Goal: Transaction & Acquisition: Obtain resource

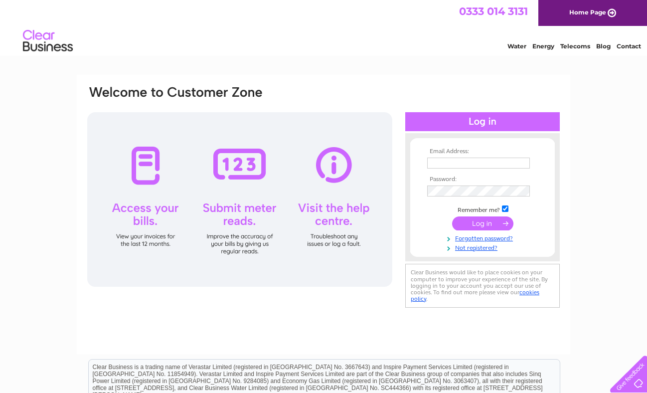
type input "admin@thegreenbankrooms.co.uk"
click at [467, 218] on input "submit" at bounding box center [482, 223] width 61 height 14
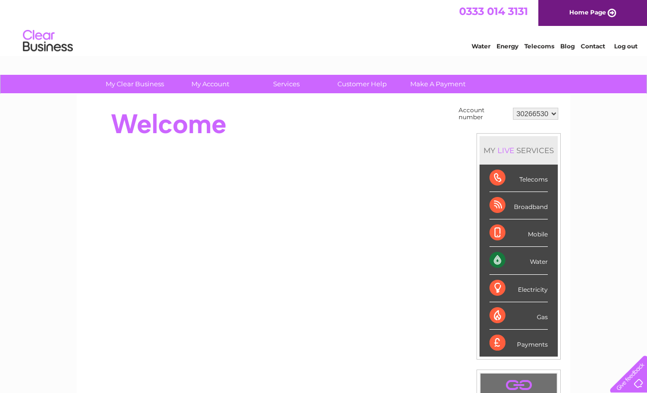
click at [500, 262] on div "Water" at bounding box center [518, 260] width 58 height 27
click at [545, 261] on div "Water" at bounding box center [518, 260] width 58 height 27
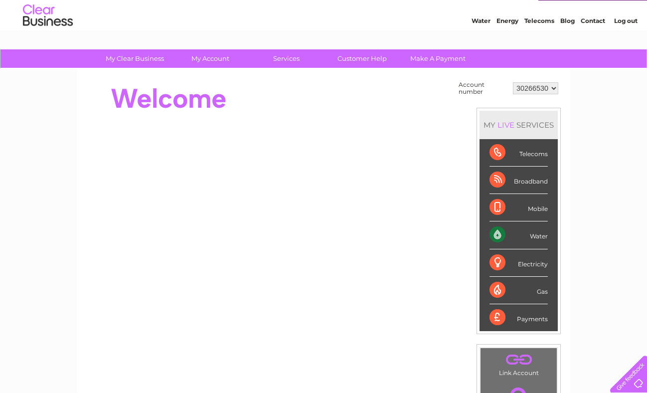
scroll to position [25, 0]
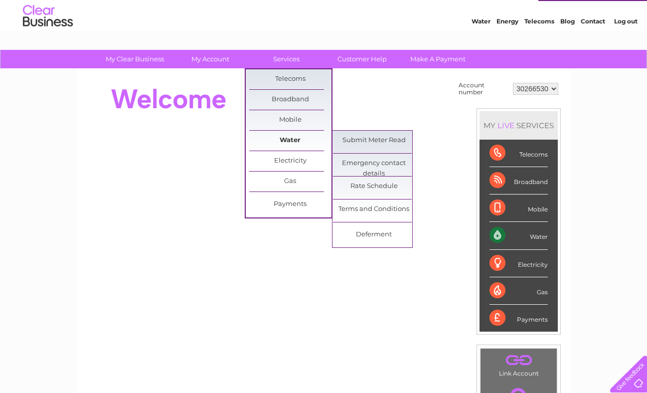
click at [283, 139] on link "Water" at bounding box center [290, 141] width 82 height 20
click at [288, 140] on link "Water" at bounding box center [290, 141] width 82 height 20
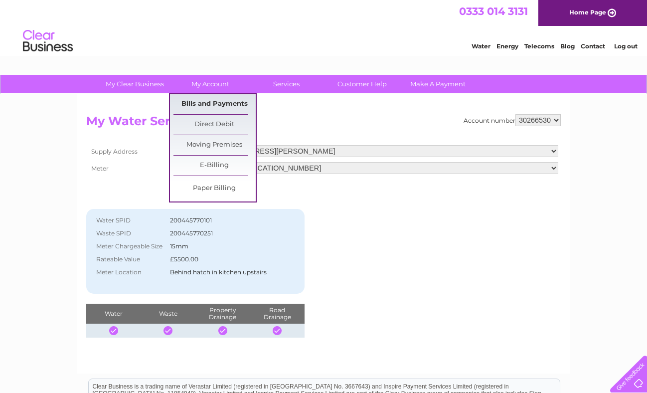
click at [219, 104] on link "Bills and Payments" at bounding box center [214, 104] width 82 height 20
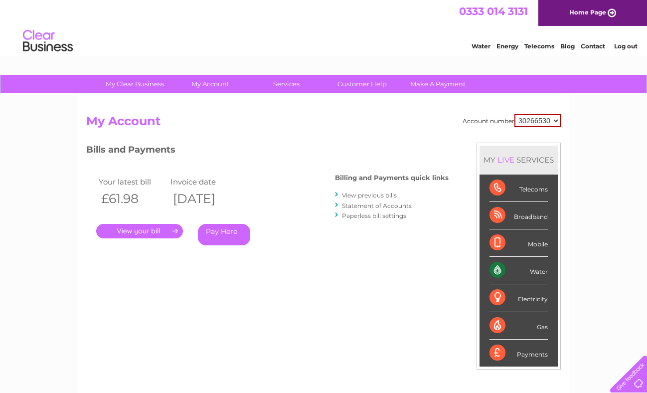
click at [152, 231] on link "." at bounding box center [139, 231] width 87 height 14
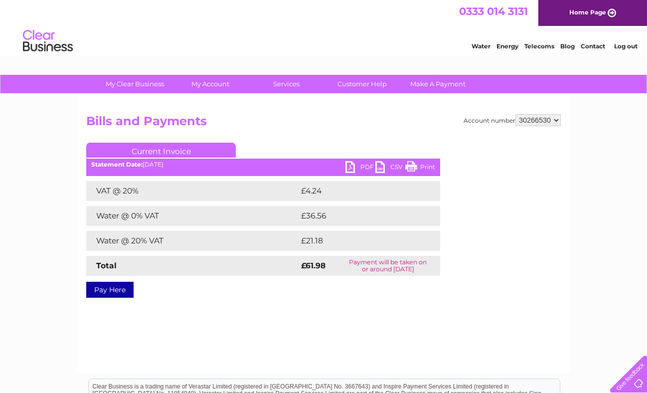
click at [349, 170] on link "PDF" at bounding box center [360, 168] width 30 height 14
